Goal: Find contact information: Find contact information

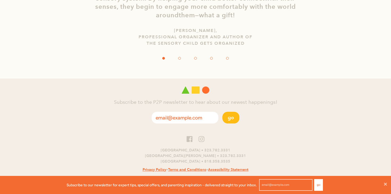
scroll to position [1081, 0]
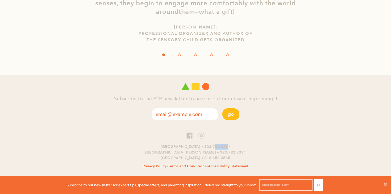
drag, startPoint x: 201, startPoint y: 138, endPoint x: 214, endPoint y: 138, distance: 12.5
click at [214, 144] on p "[GEOGRAPHIC_DATA] • 323.782.3331 [GEOGRAPHIC_DATA][PERSON_NAME] • 323.782.[GEOG…" at bounding box center [195, 152] width 391 height 17
click at [225, 144] on p "[GEOGRAPHIC_DATA] • 323.782.3331 [GEOGRAPHIC_DATA][PERSON_NAME] • 323.782.[GEOG…" at bounding box center [195, 152] width 391 height 17
drag, startPoint x: 225, startPoint y: 138, endPoint x: 200, endPoint y: 139, distance: 25.0
click at [200, 144] on p "[GEOGRAPHIC_DATA] • 323.782.3331 [GEOGRAPHIC_DATA][PERSON_NAME] • 323.782.[GEOG…" at bounding box center [195, 152] width 391 height 17
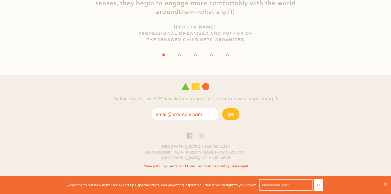
copy p "323.782.3331"
click at [249, 149] on p "West Hollywood • 323.782.3331 Santa Monica • 323.782.3331 Studio City • 818.358…" at bounding box center [195, 152] width 391 height 17
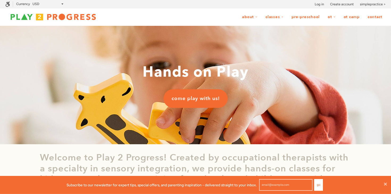
scroll to position [0, 0]
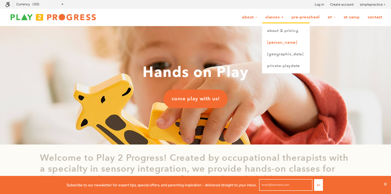
click at [278, 43] on link "[PERSON_NAME]" at bounding box center [285, 43] width 47 height 12
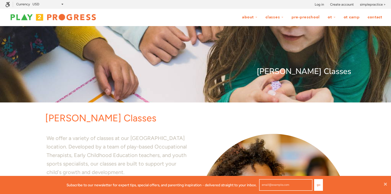
click at [377, 19] on link "Contact" at bounding box center [375, 17] width 22 height 10
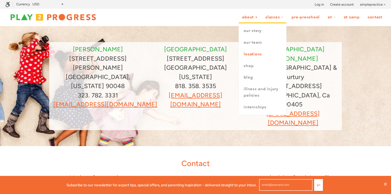
click at [250, 55] on link "Locations" at bounding box center [262, 54] width 47 height 12
